Goal: Task Accomplishment & Management: Use online tool/utility

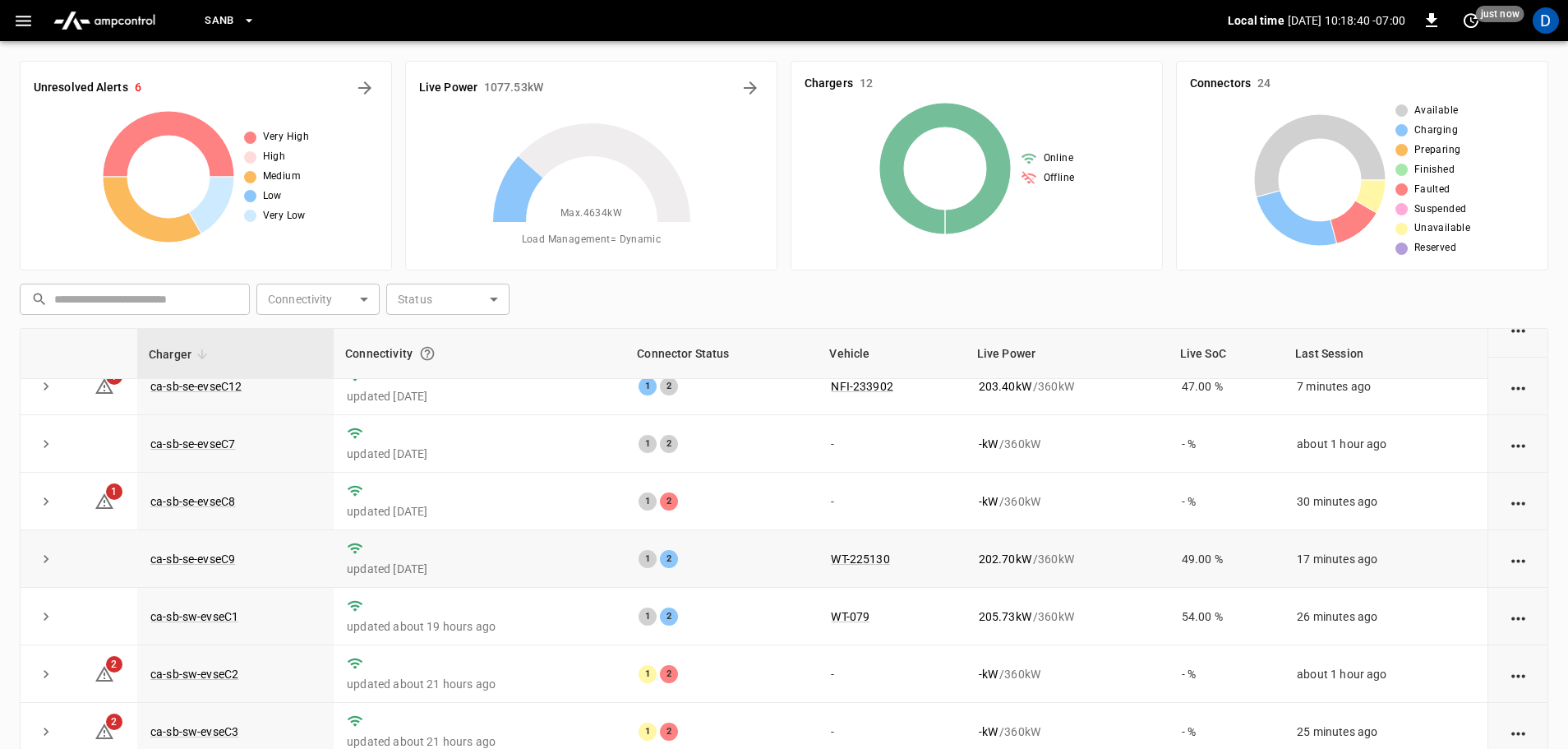
scroll to position [228, 0]
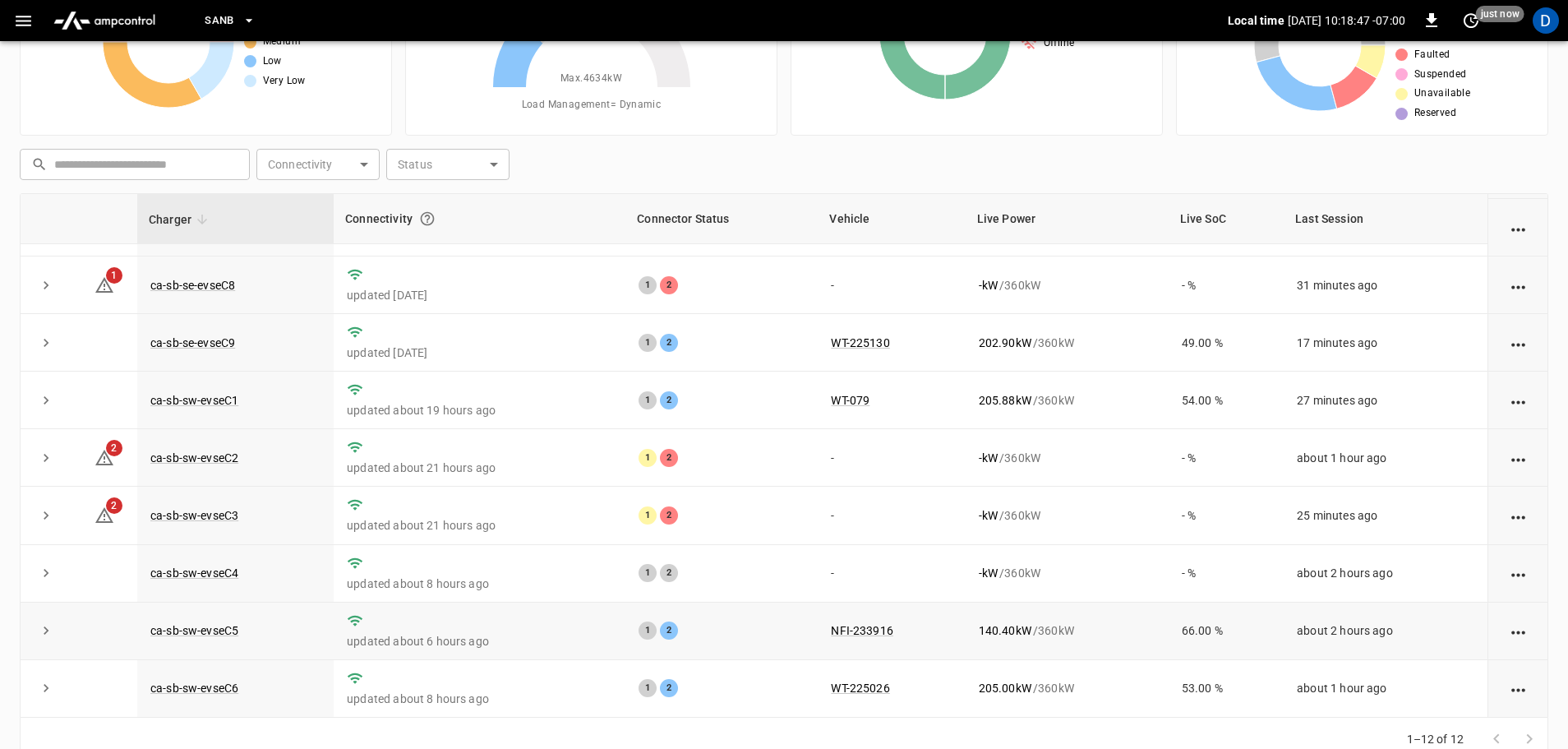
scroll to position [166, 0]
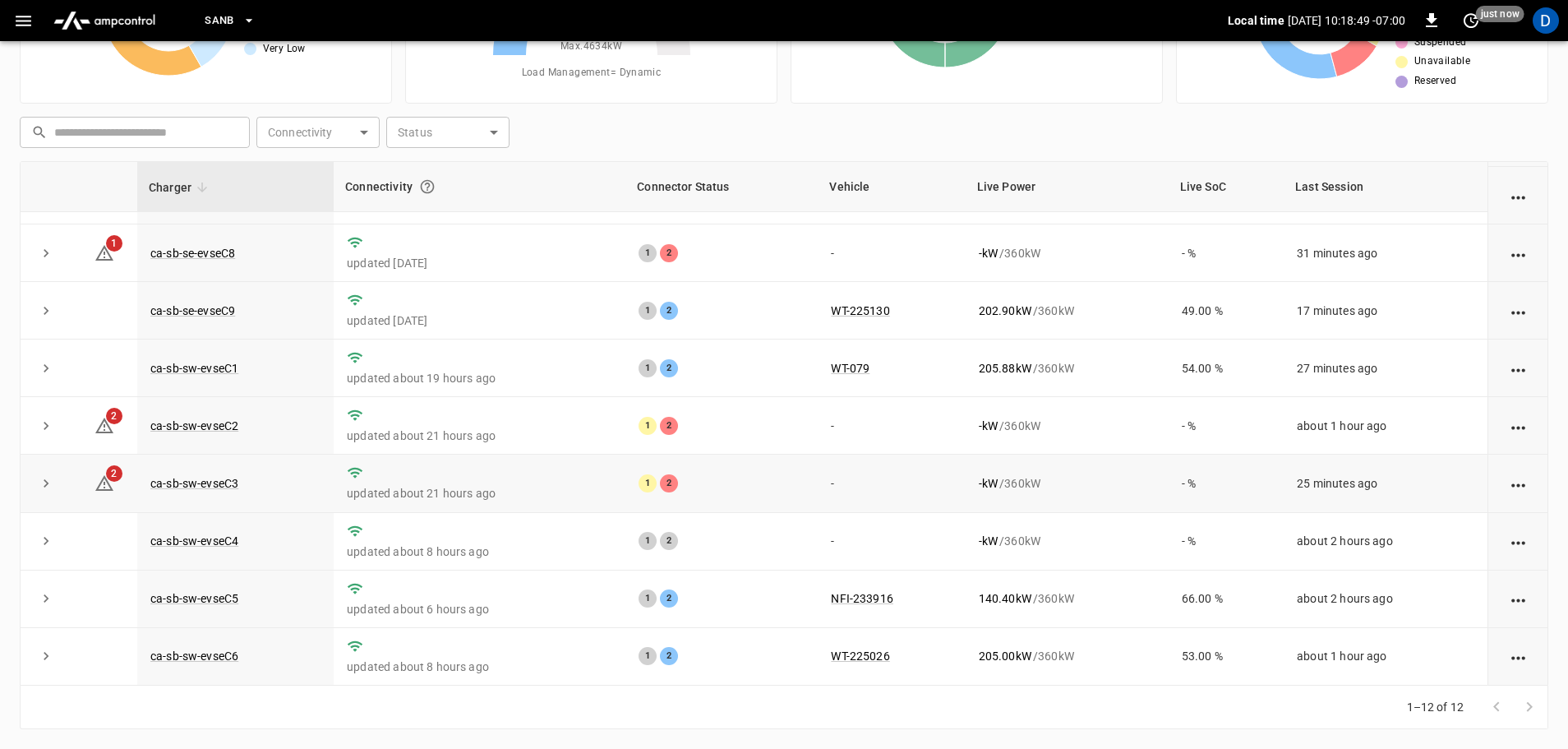
click at [46, 484] on icon "expand row" at bounding box center [46, 483] width 17 height 17
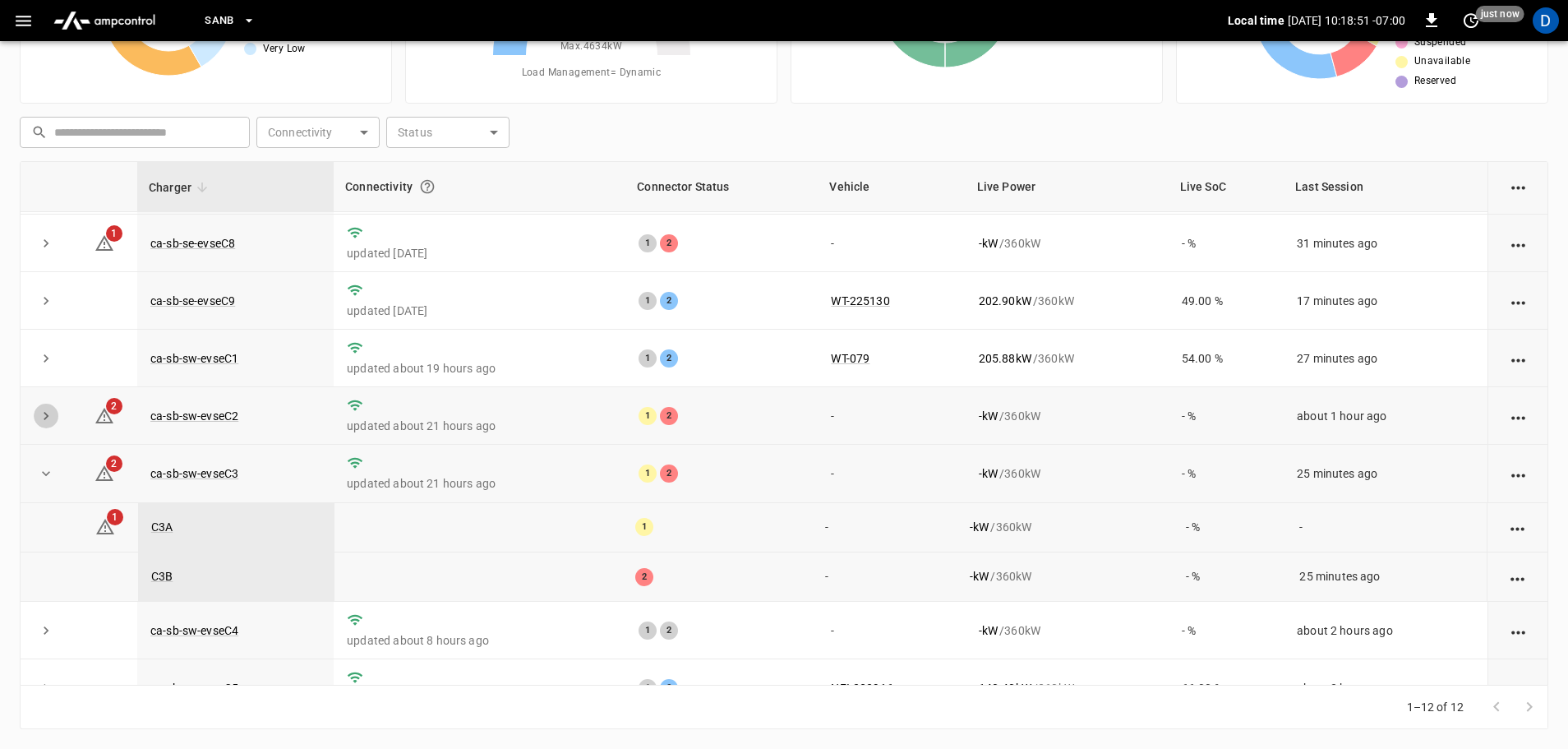
click at [52, 424] on icon "expand row" at bounding box center [46, 415] width 17 height 17
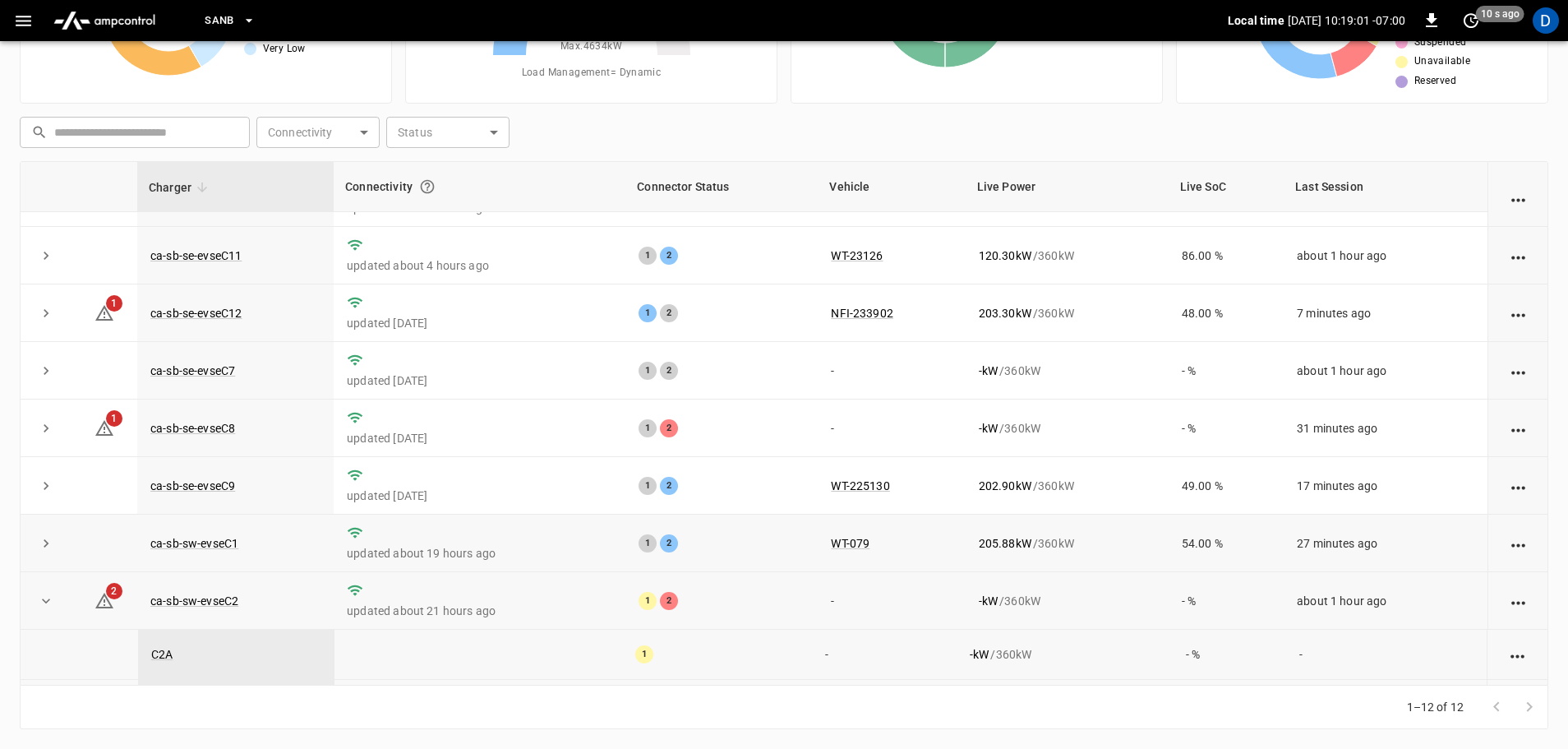
scroll to position [165, 0]
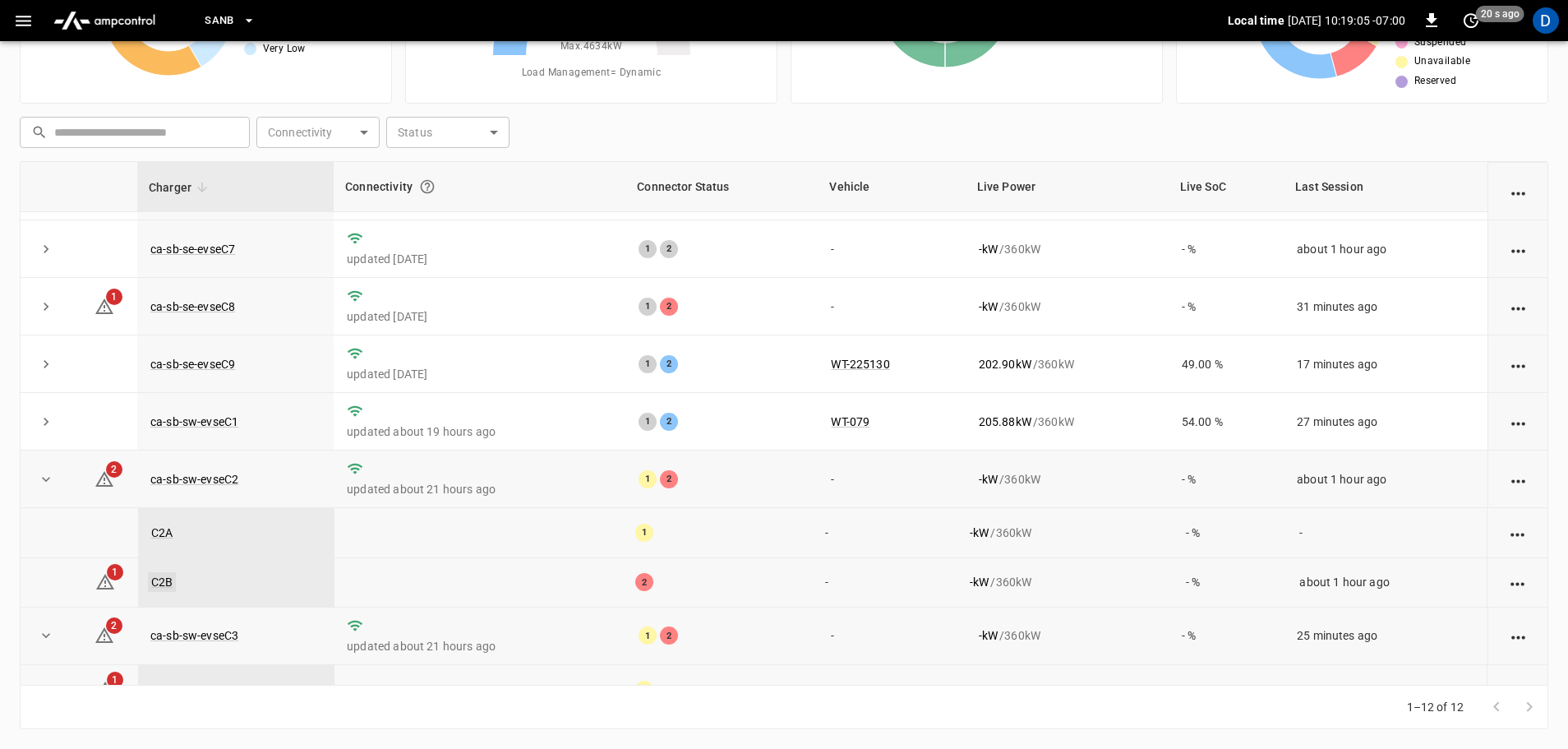
click at [159, 582] on link "C2B" at bounding box center [162, 582] width 28 height 20
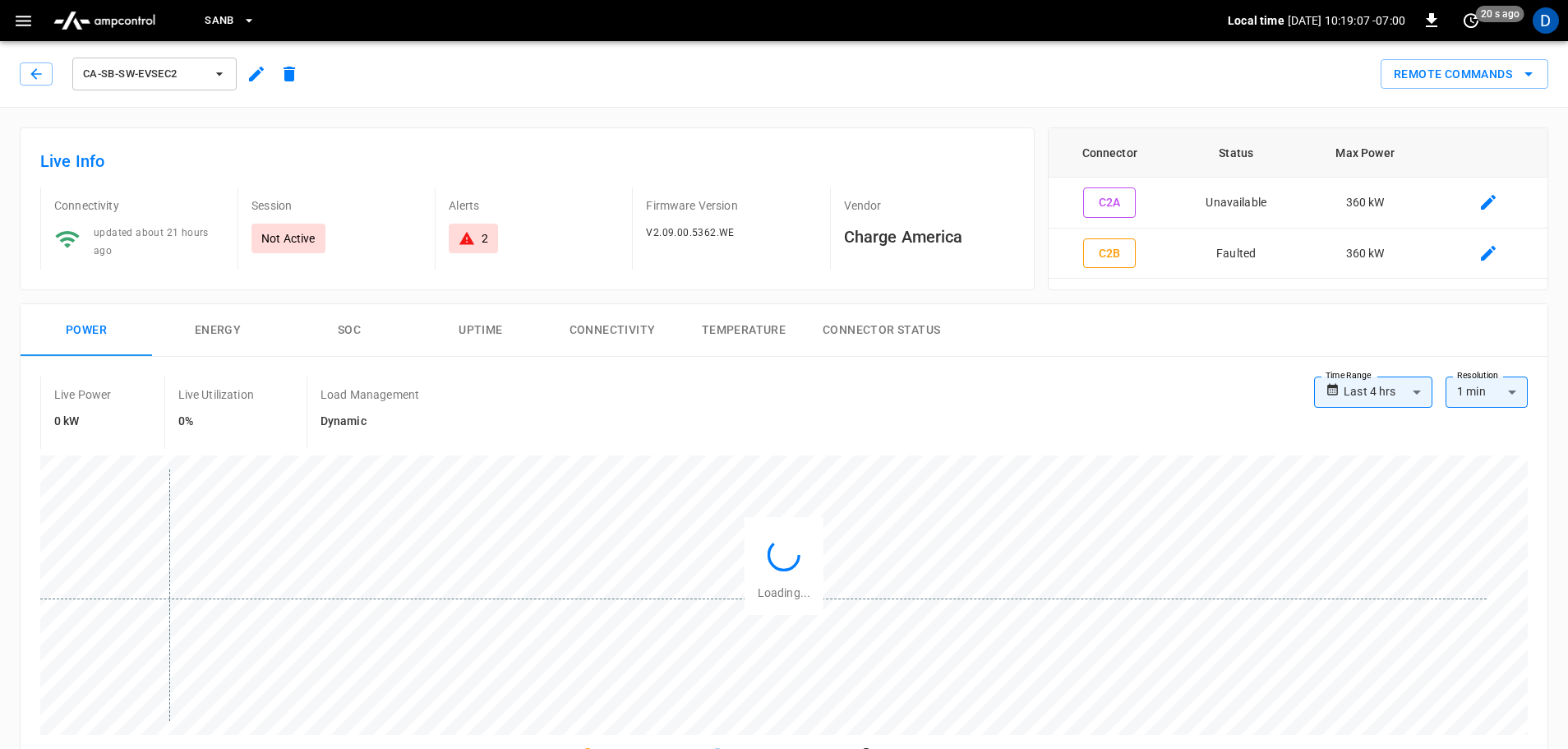
type input "**********"
click at [1395, 88] on button "Remote Commands" at bounding box center [1464, 74] width 167 height 31
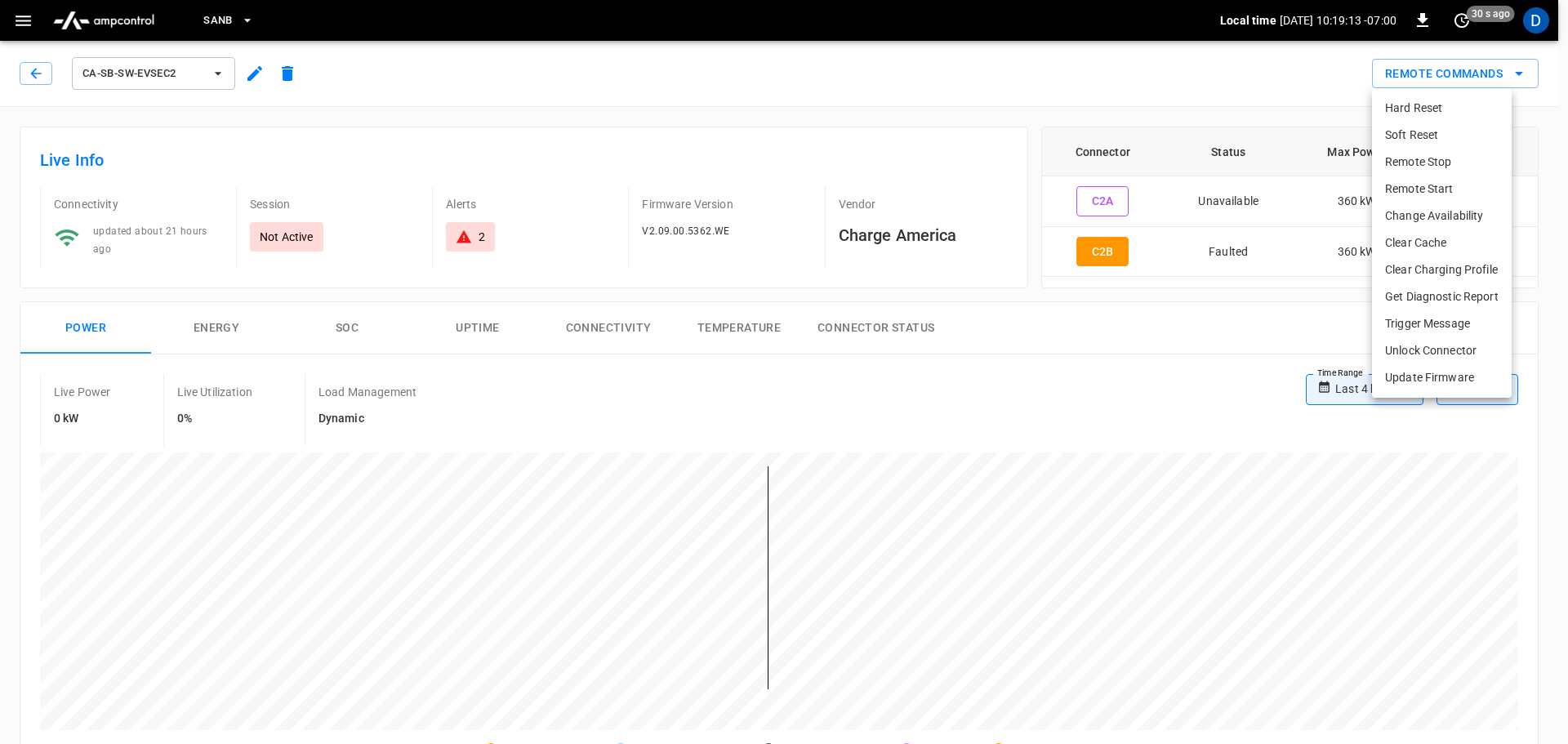
click at [1430, 191] on li "Remote Start" at bounding box center [1442, 189] width 139 height 27
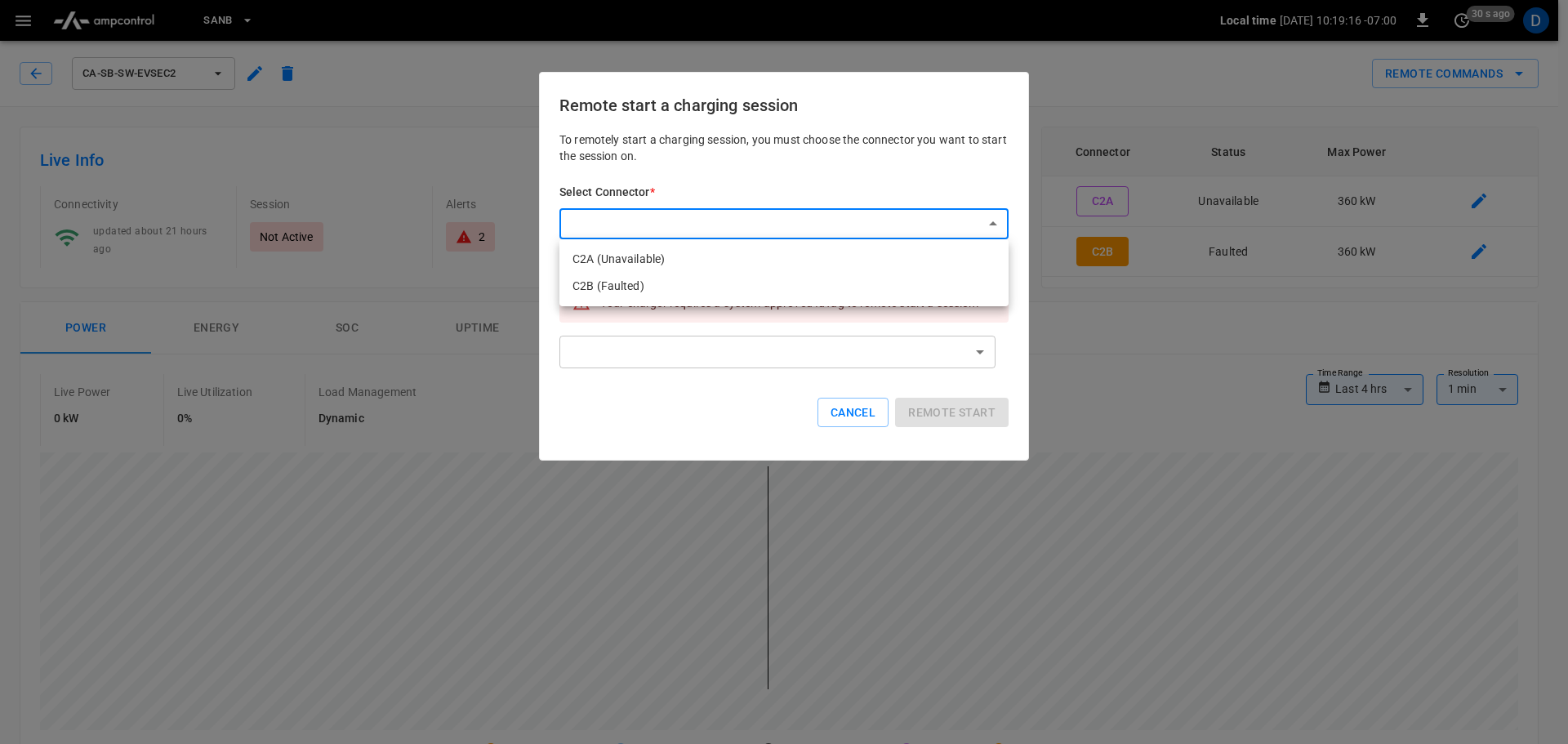
click at [649, 287] on li "C2B (Faulted)" at bounding box center [784, 285] width 449 height 27
type input "**********"
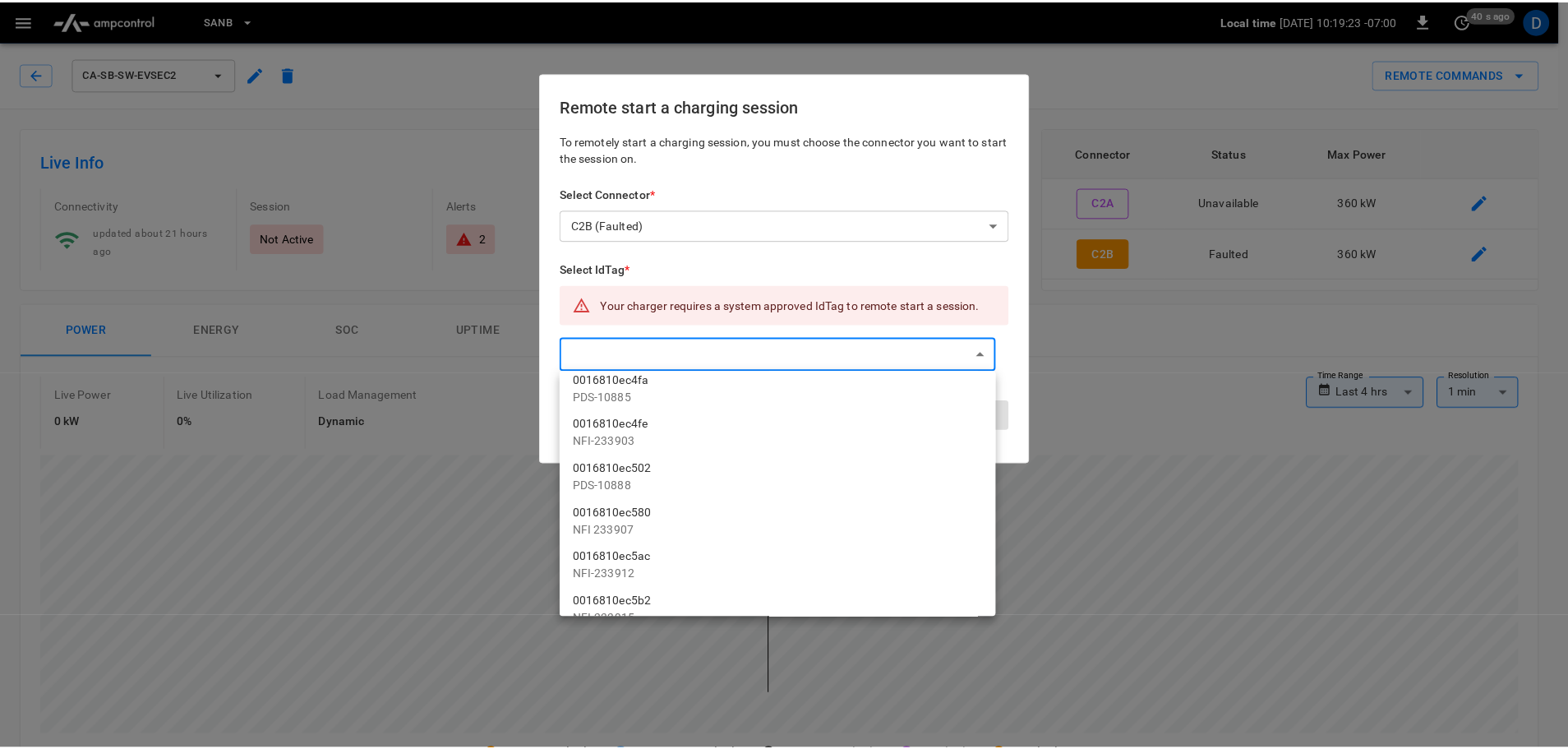
scroll to position [1069, 0]
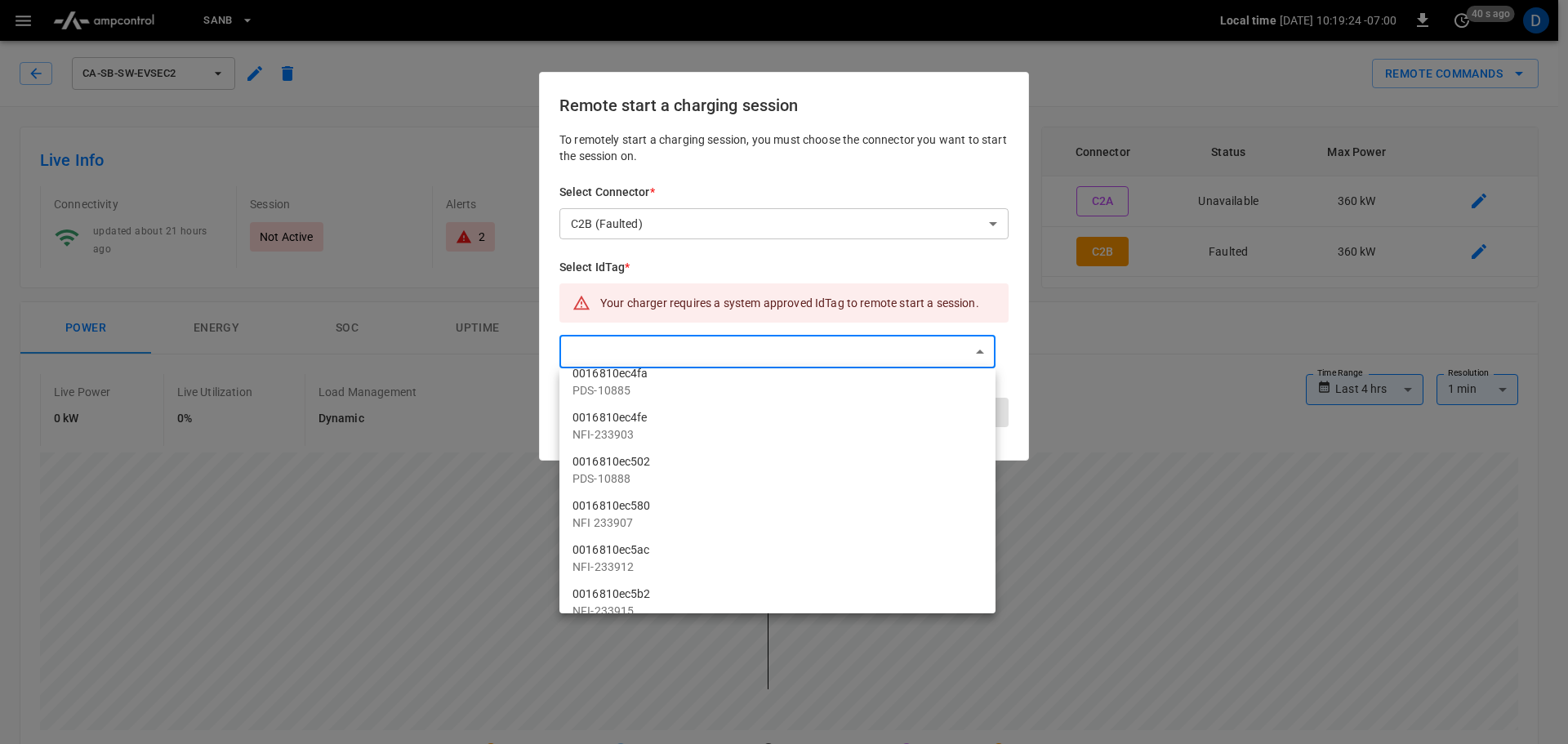
click at [1125, 81] on div at bounding box center [784, 372] width 1568 height 744
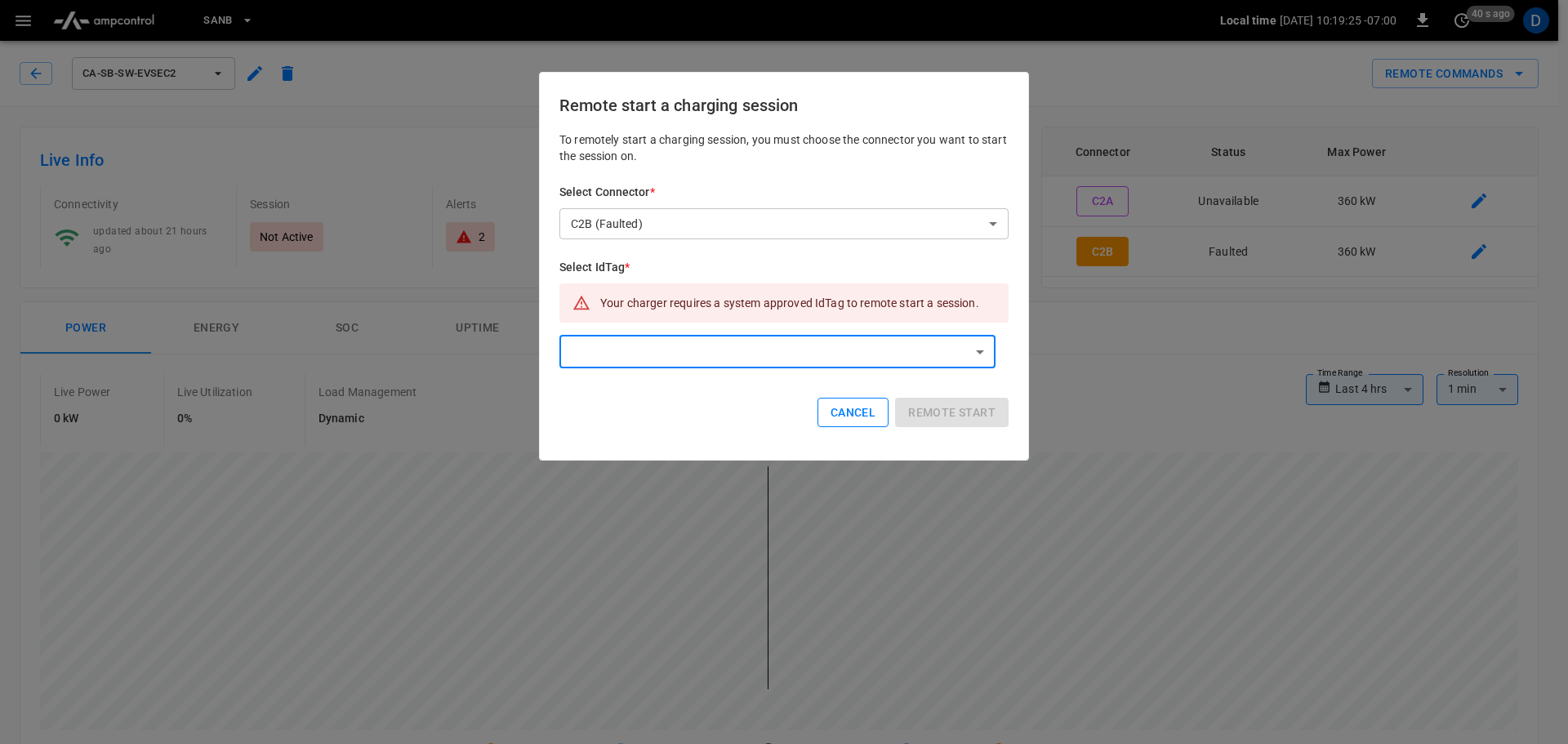
click at [858, 417] on button "Cancel" at bounding box center [853, 412] width 71 height 30
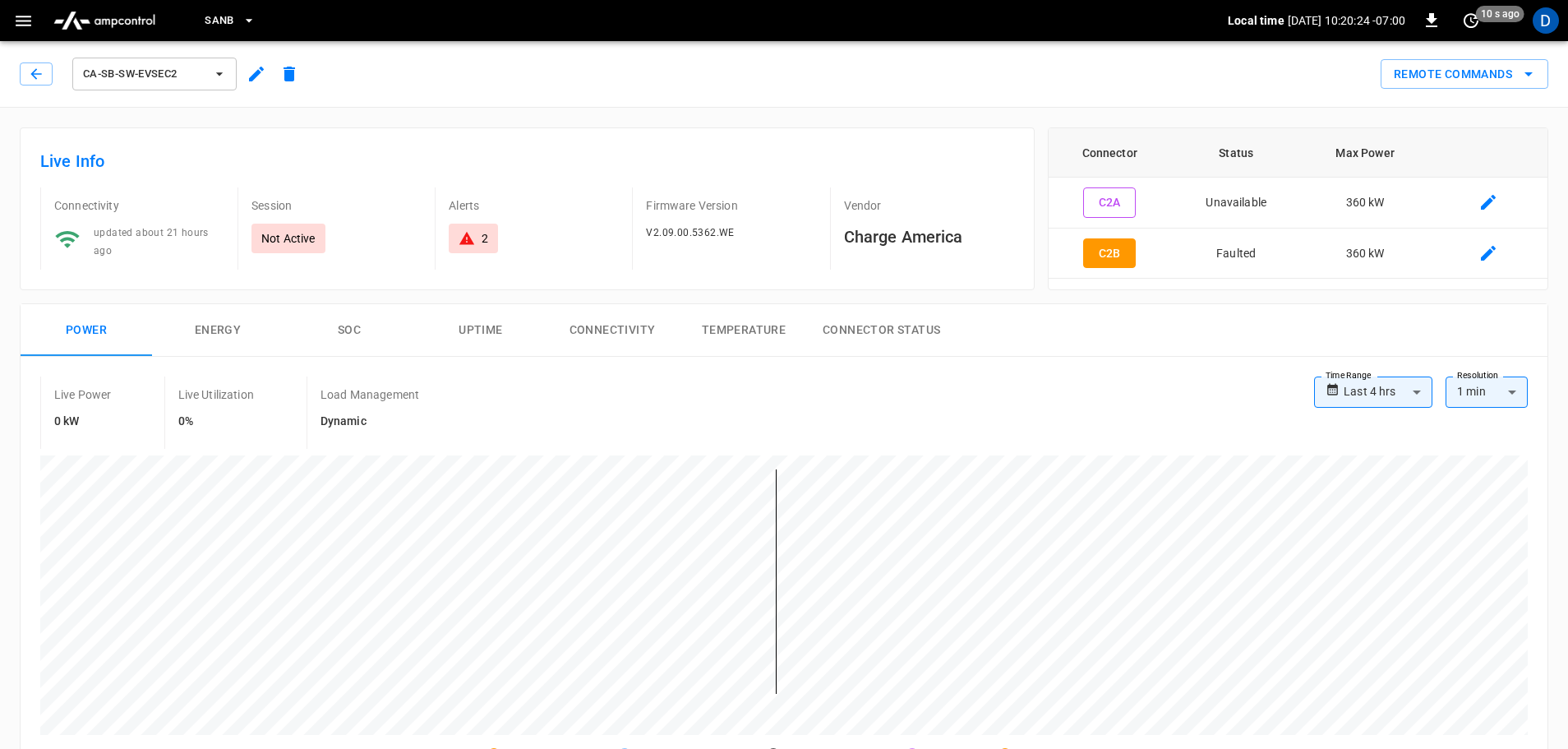
drag, startPoint x: 1044, startPoint y: 322, endPoint x: 1084, endPoint y: 325, distance: 40.1
click at [1044, 322] on div "Power Energy SOC Uptime Connectivity Temperature Connector Status" at bounding box center [783, 330] width 1527 height 53
drag, startPoint x: 1091, startPoint y: 324, endPoint x: 1075, endPoint y: 322, distance: 16.1
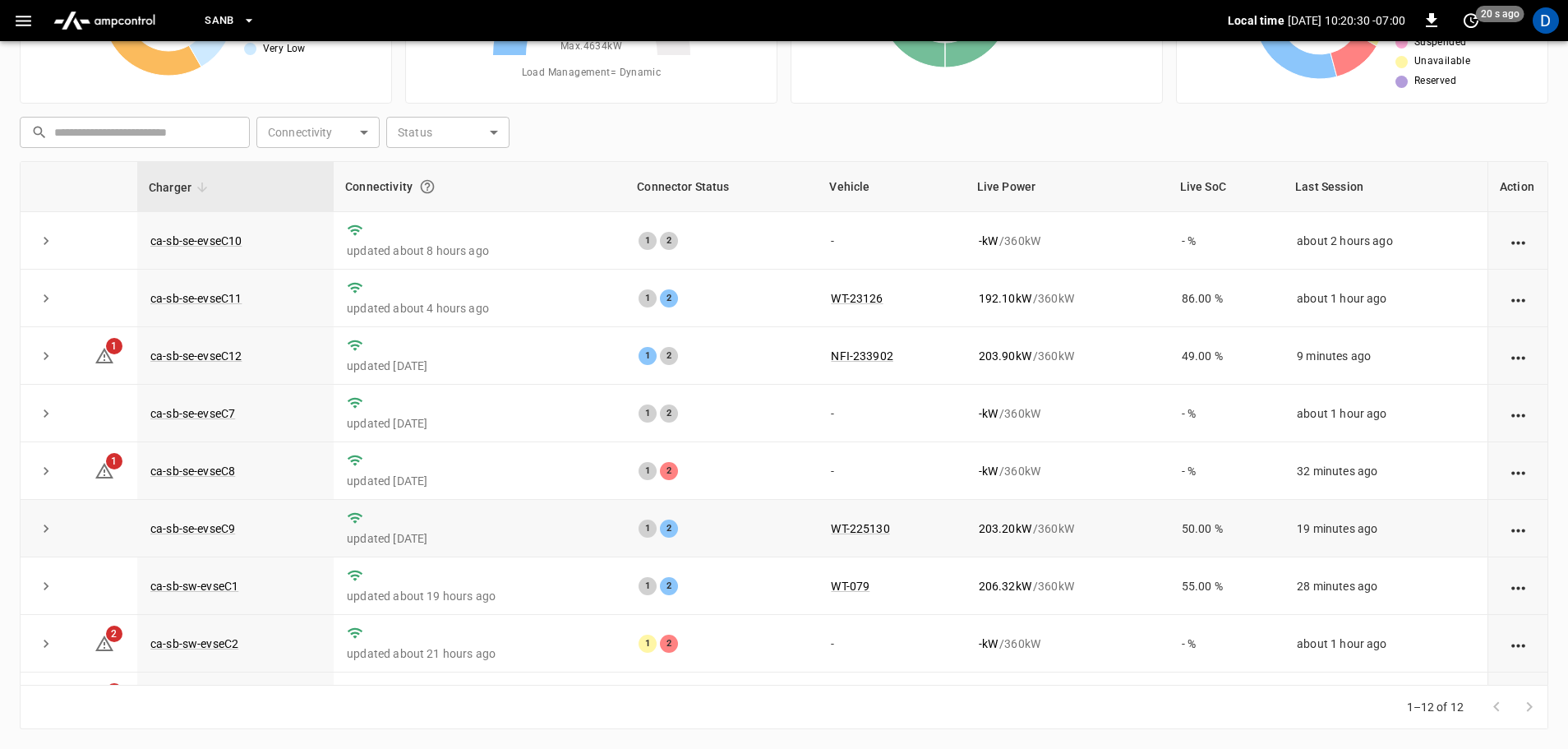
scroll to position [85, 0]
